Goal: Task Accomplishment & Management: Manage account settings

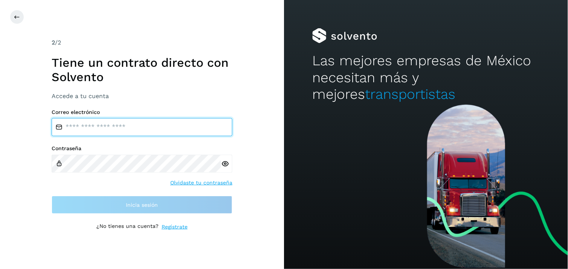
type input "**********"
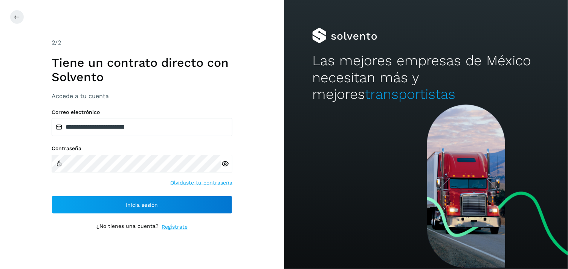
click at [25, 119] on div "**********" at bounding box center [142, 134] width 284 height 269
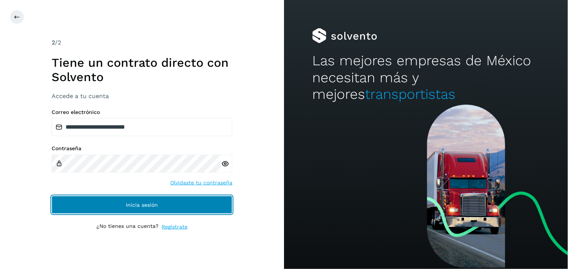
click at [119, 201] on button "Inicia sesión" at bounding box center [142, 205] width 181 height 18
